Goal: Transaction & Acquisition: Book appointment/travel/reservation

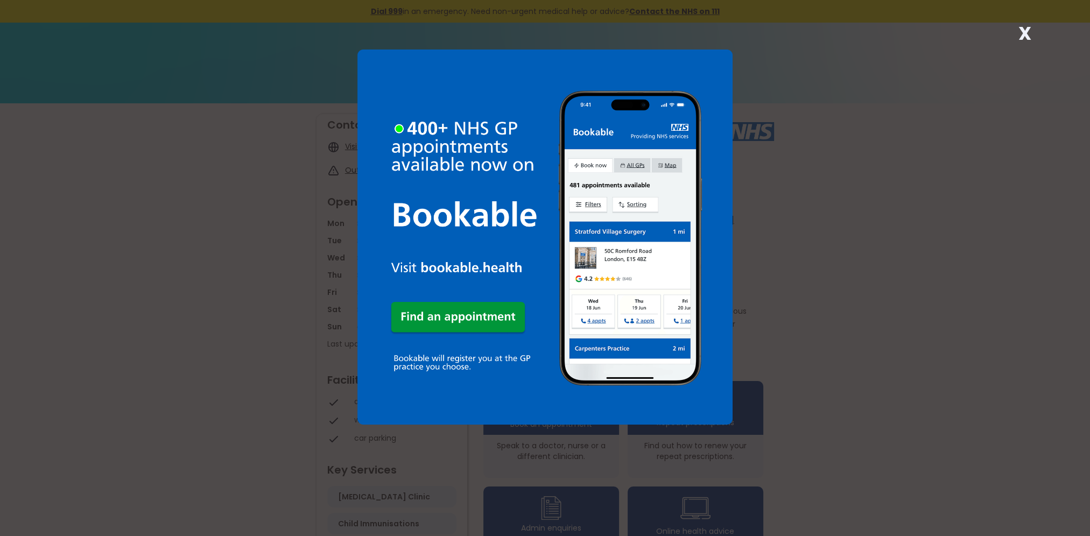
click at [1027, 34] on strong "X" at bounding box center [1024, 33] width 13 height 26
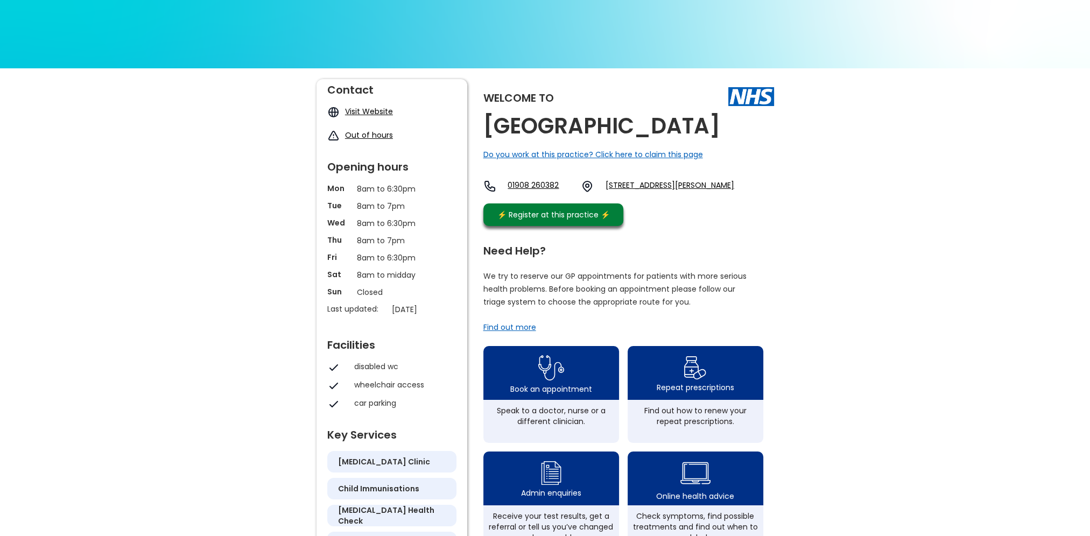
scroll to position [54, 0]
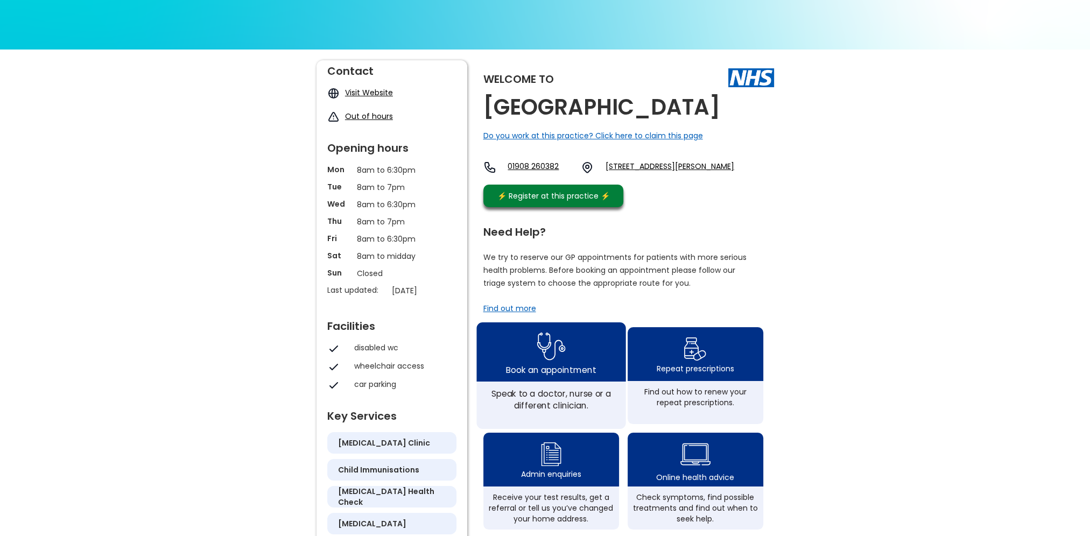
click at [568, 375] on div "Book an appointment" at bounding box center [551, 369] width 90 height 12
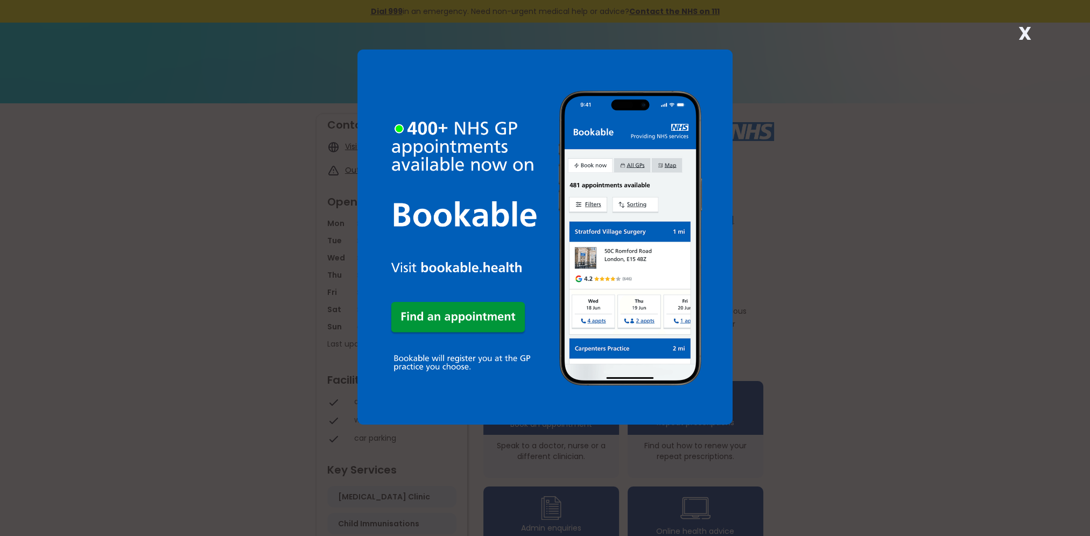
click at [777, 186] on div "X" at bounding box center [545, 268] width 1090 height 536
click at [1023, 29] on strong "X" at bounding box center [1024, 33] width 13 height 26
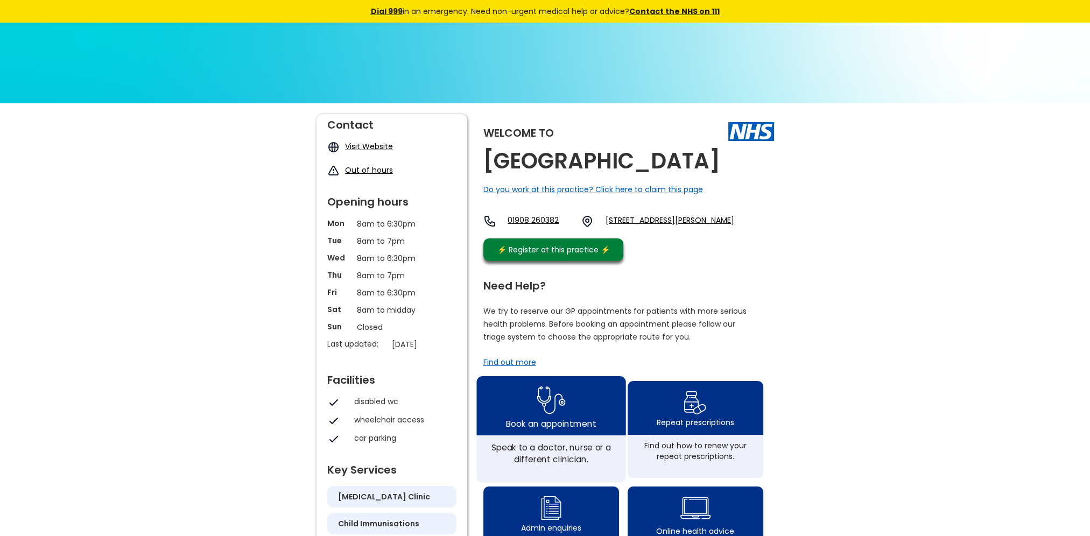
click at [538, 418] on img at bounding box center [551, 400] width 29 height 35
